Goal: Task Accomplishment & Management: Use online tool/utility

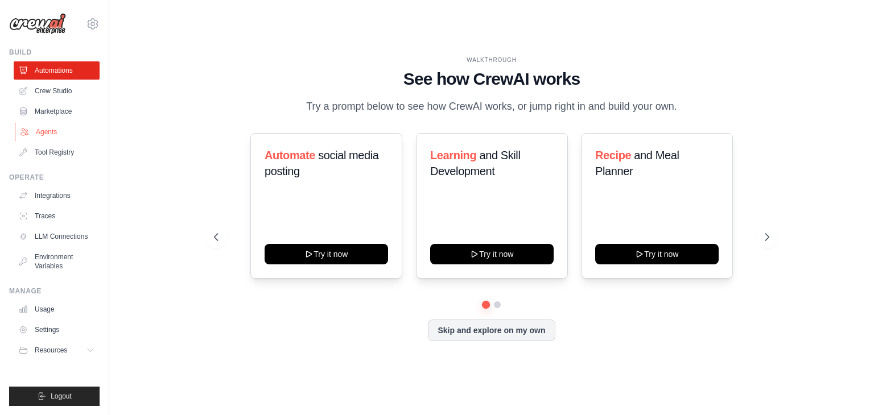
click at [46, 133] on link "Agents" at bounding box center [58, 132] width 86 height 18
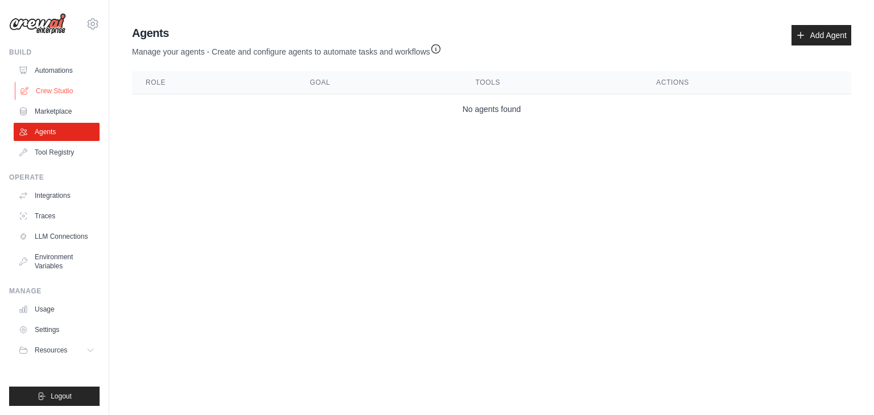
click at [47, 85] on ul "Automations Crew Studio Marketplace Agents Tool Registry" at bounding box center [57, 111] width 86 height 100
click at [47, 85] on link "Crew Studio" at bounding box center [58, 91] width 86 height 18
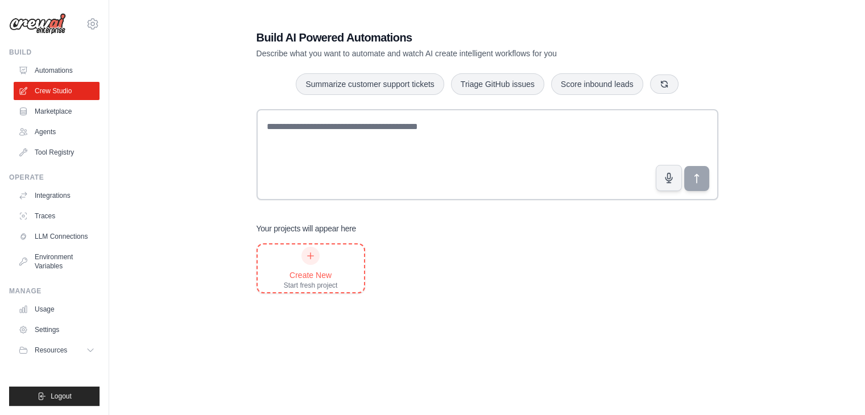
click at [324, 287] on div "Start fresh project" at bounding box center [311, 285] width 54 height 9
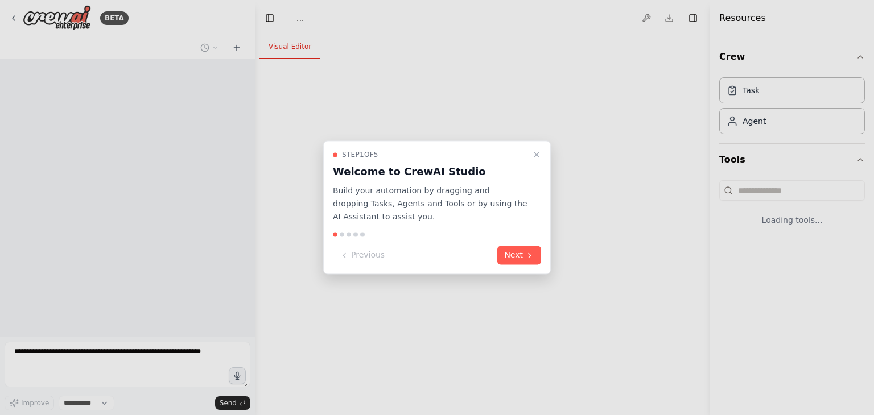
select select "****"
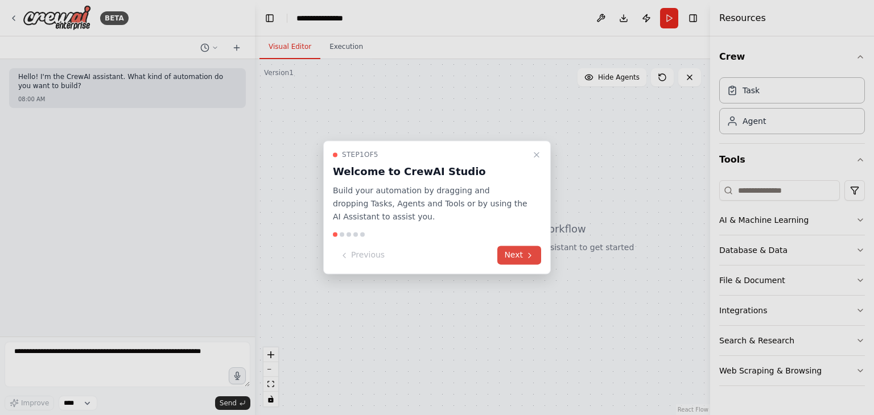
click at [509, 255] on button "Next" at bounding box center [519, 255] width 44 height 19
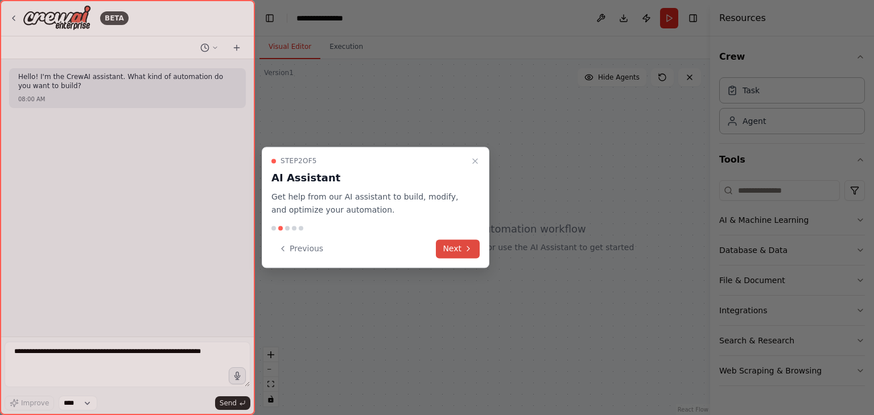
click at [457, 258] on div "Step 2 of 5 AI Assistant Get help from our AI assistant to build, modify, and o…" at bounding box center [376, 207] width 228 height 121
click at [451, 246] on button "Next" at bounding box center [458, 249] width 44 height 19
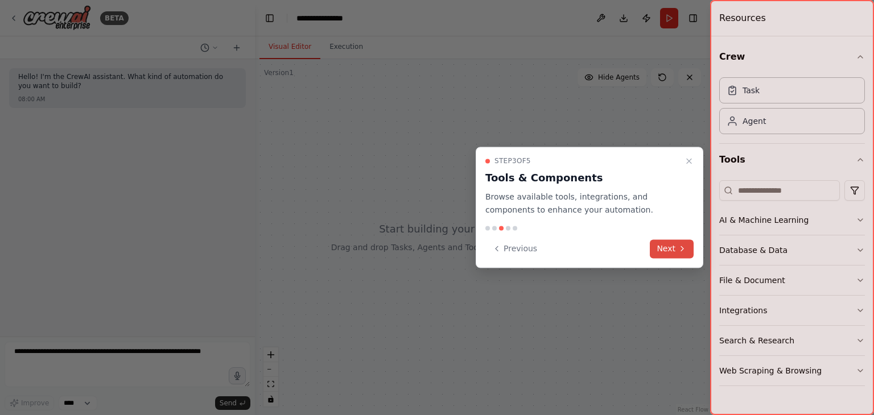
click at [683, 251] on icon at bounding box center [682, 248] width 9 height 9
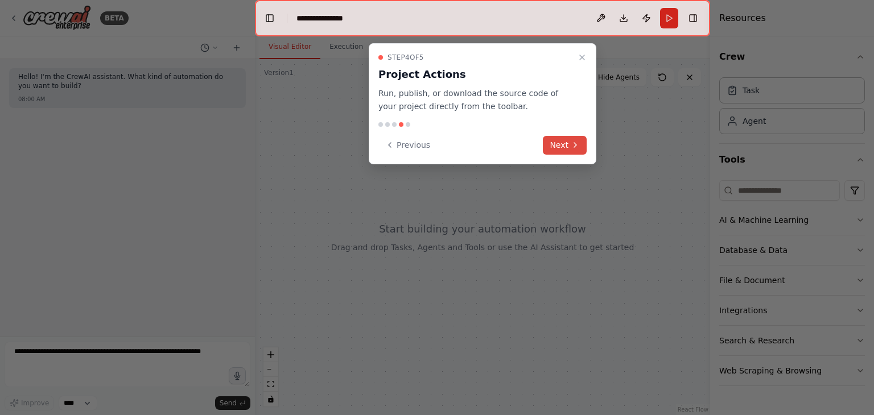
click at [554, 141] on button "Next" at bounding box center [565, 145] width 44 height 19
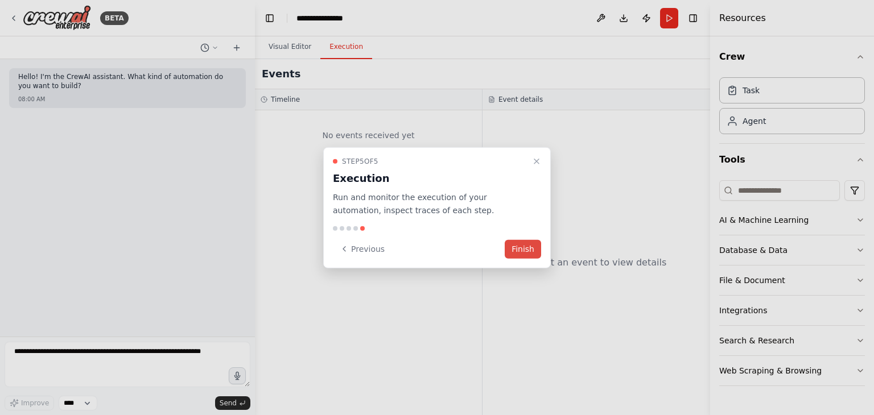
click at [523, 246] on button "Finish" at bounding box center [523, 249] width 36 height 19
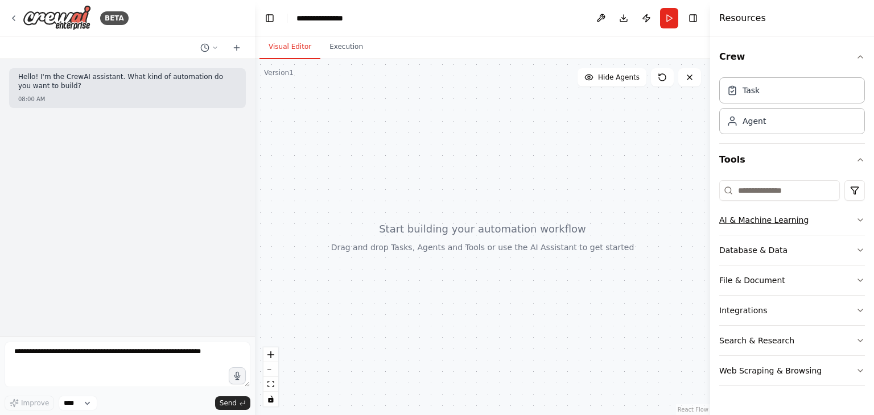
click at [831, 220] on button "AI & Machine Learning" at bounding box center [792, 220] width 146 height 30
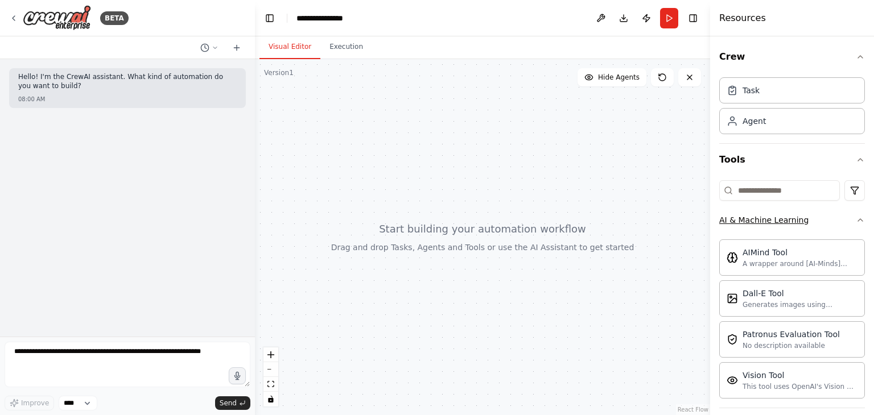
click at [831, 220] on button "AI & Machine Learning" at bounding box center [792, 220] width 146 height 30
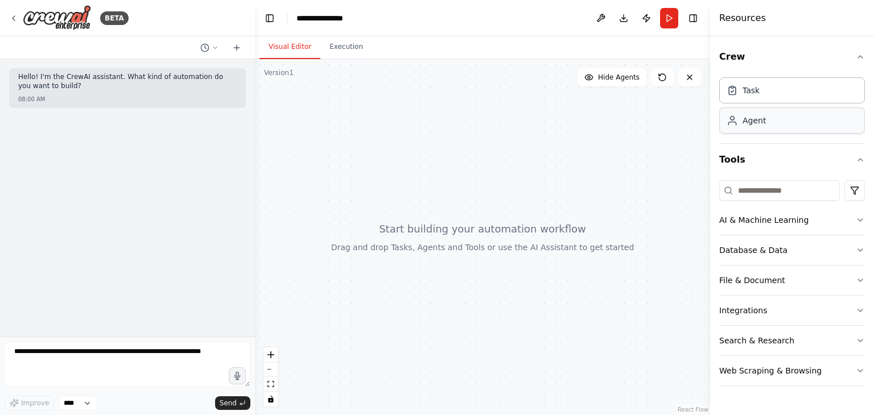
click at [764, 132] on div "Agent" at bounding box center [792, 121] width 146 height 26
click at [755, 127] on div "Agent" at bounding box center [792, 121] width 146 height 26
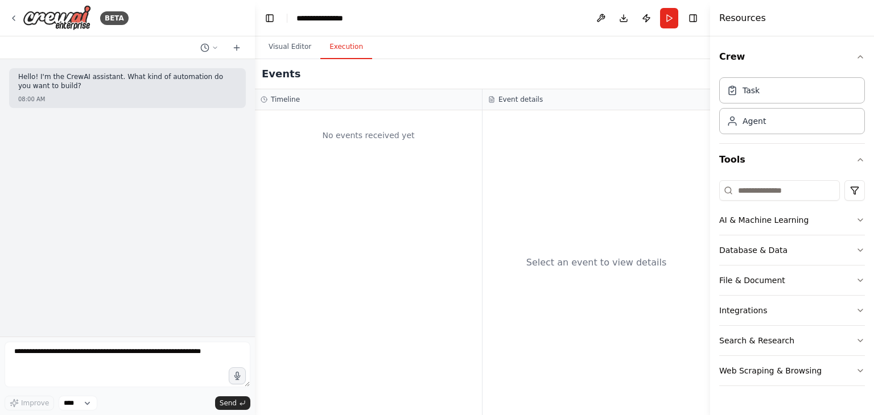
click at [336, 48] on button "Execution" at bounding box center [346, 47] width 52 height 24
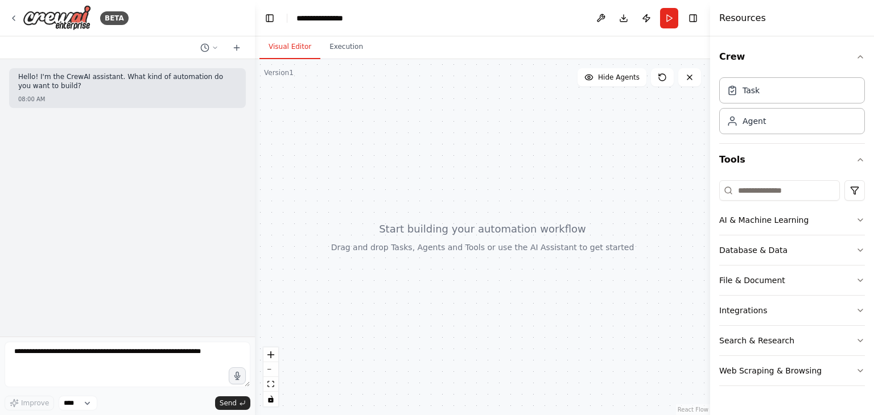
click at [292, 40] on button "Visual Editor" at bounding box center [289, 47] width 61 height 24
